Goal: Task Accomplishment & Management: Manage account settings

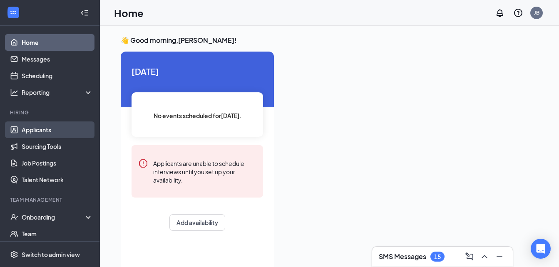
click at [37, 127] on link "Applicants" at bounding box center [57, 130] width 71 height 17
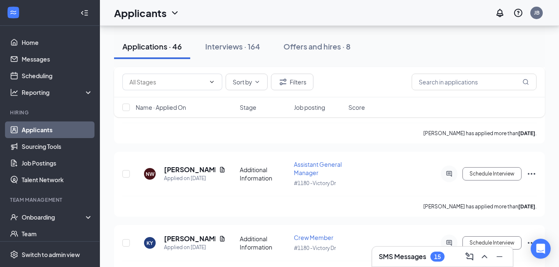
scroll to position [749, 0]
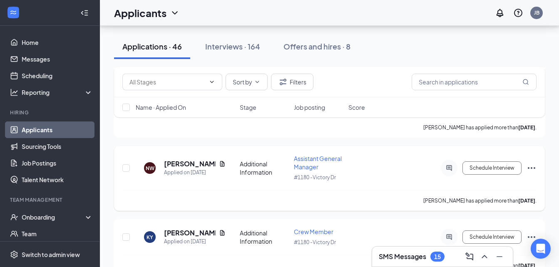
click at [314, 163] on span "Assistant General Manager" at bounding box center [318, 163] width 48 height 16
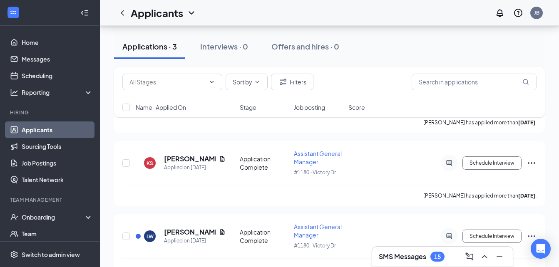
scroll to position [172, 0]
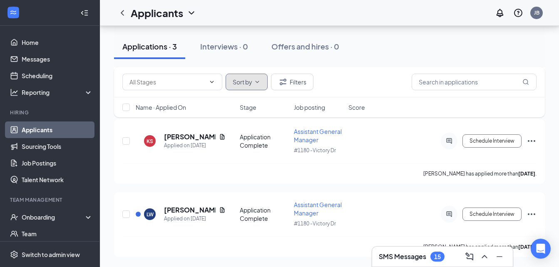
drag, startPoint x: 562, startPoint y: 262, endPoint x: 239, endPoint y: 76, distance: 372.4
click at [239, 76] on button "Sort by" at bounding box center [247, 82] width 42 height 17
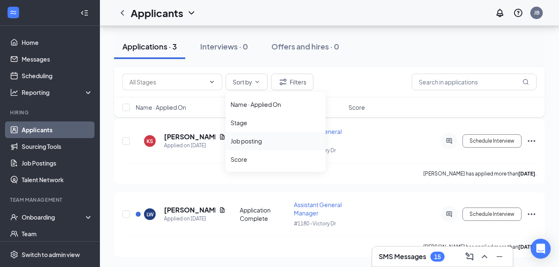
click at [246, 145] on li "Job posting" at bounding box center [276, 141] width 100 height 18
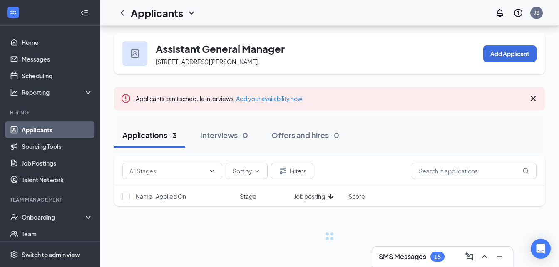
scroll to position [3, 0]
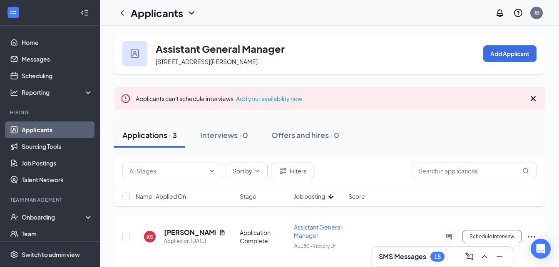
drag, startPoint x: 563, startPoint y: 261, endPoint x: 45, endPoint y: 129, distance: 535.0
click at [45, 129] on link "Applicants" at bounding box center [57, 130] width 71 height 17
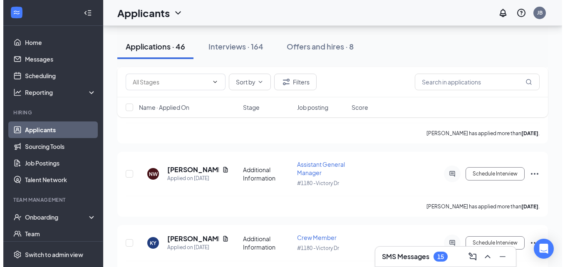
scroll to position [766, 0]
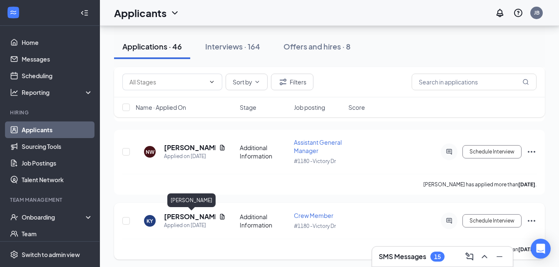
click at [194, 218] on h5 "[PERSON_NAME]" at bounding box center [190, 216] width 52 height 9
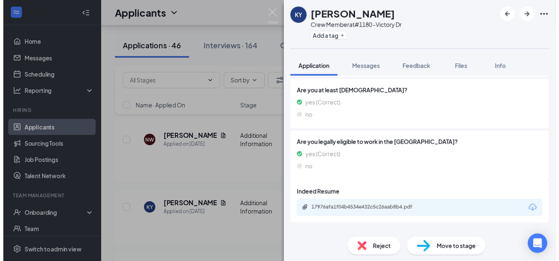
scroll to position [355, 0]
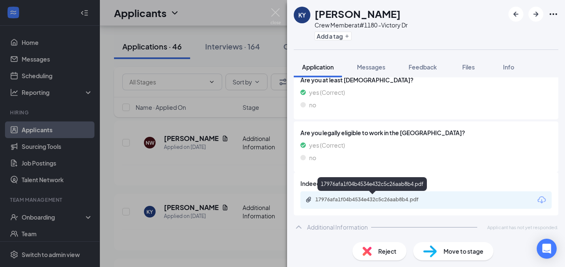
click at [412, 200] on div "17976afa1f04b4534e432c5c26aab8b4.pdf" at bounding box center [374, 200] width 117 height 7
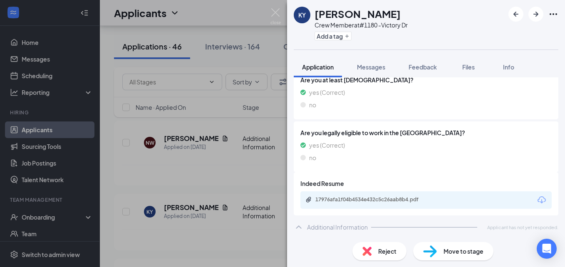
click at [237, 160] on div "KY Keace Younger Crew Member at #1180 -Victory Dr Add a tag Application Message…" at bounding box center [282, 133] width 565 height 267
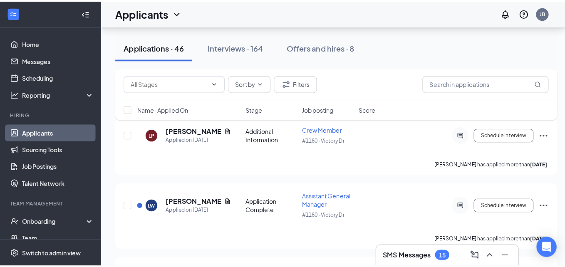
scroll to position [1099, 0]
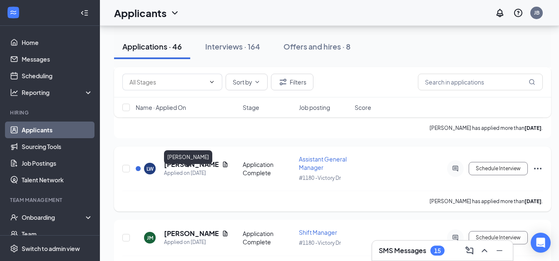
click at [186, 169] on h5 "[PERSON_NAME]" at bounding box center [191, 164] width 55 height 9
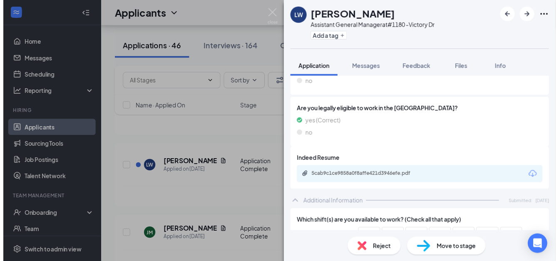
scroll to position [250, 0]
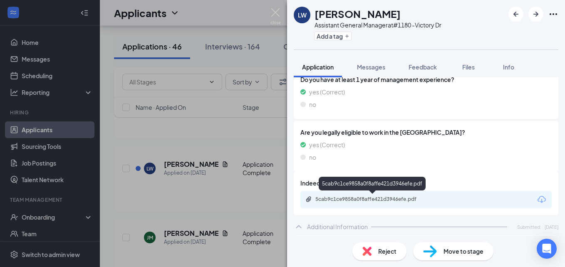
click at [388, 196] on div "5cab9c1ce9858a0f8affe421d3946efe.pdf" at bounding box center [374, 199] width 117 height 7
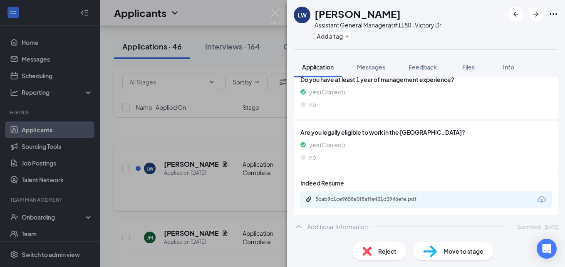
click at [278, 78] on div "[PERSON_NAME] Assistant General Manager at #1180 -Victory Dr Add a tag Applicat…" at bounding box center [282, 133] width 565 height 267
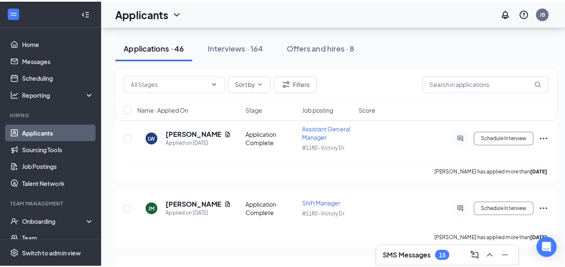
scroll to position [1149, 0]
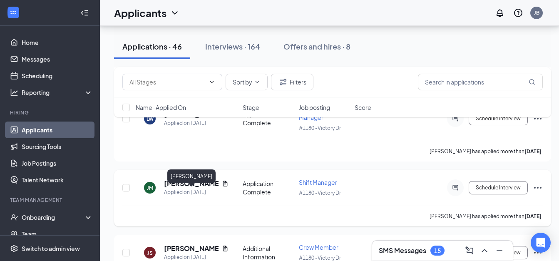
click at [205, 188] on h5 "[PERSON_NAME]" at bounding box center [191, 183] width 55 height 9
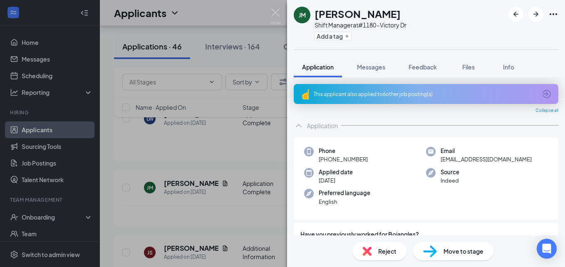
click at [398, 96] on div "This applicant also applied to 6 other job posting(s)" at bounding box center [425, 94] width 223 height 7
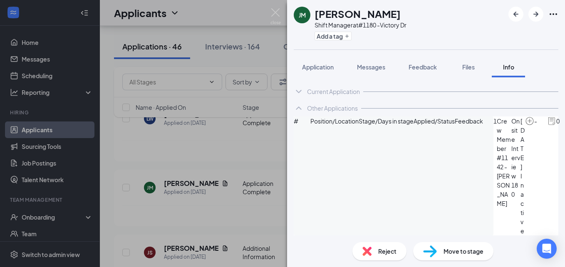
scroll to position [69, 0]
click at [281, 116] on div "[PERSON_NAME] [PERSON_NAME] Manager at #1180 -Victory Dr Add a tag Application …" at bounding box center [282, 133] width 565 height 267
click at [250, 137] on div "[PERSON_NAME] [PERSON_NAME] Manager at #1180 -Victory Dr Add a tag Application …" at bounding box center [282, 133] width 565 height 267
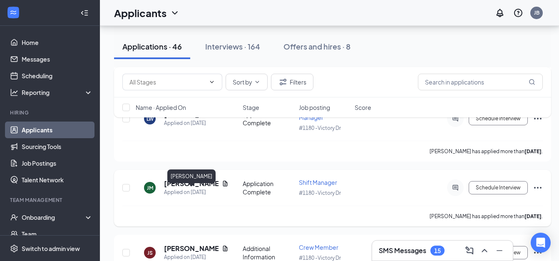
click at [204, 188] on h5 "[PERSON_NAME]" at bounding box center [191, 183] width 55 height 9
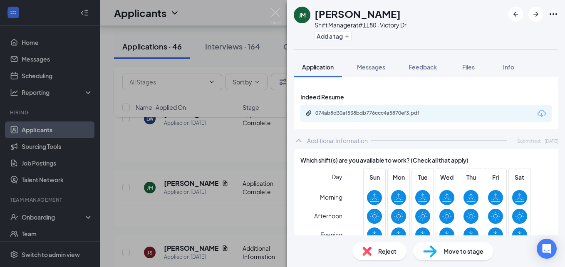
scroll to position [366, 0]
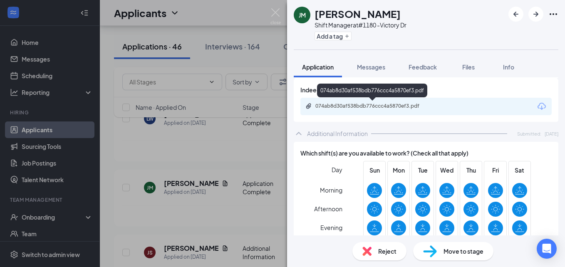
click at [391, 105] on div "074ab8d30af538bdb776ccc4a5870ef3.pdf" at bounding box center [374, 106] width 117 height 7
